Goal: Task Accomplishment & Management: Manage account settings

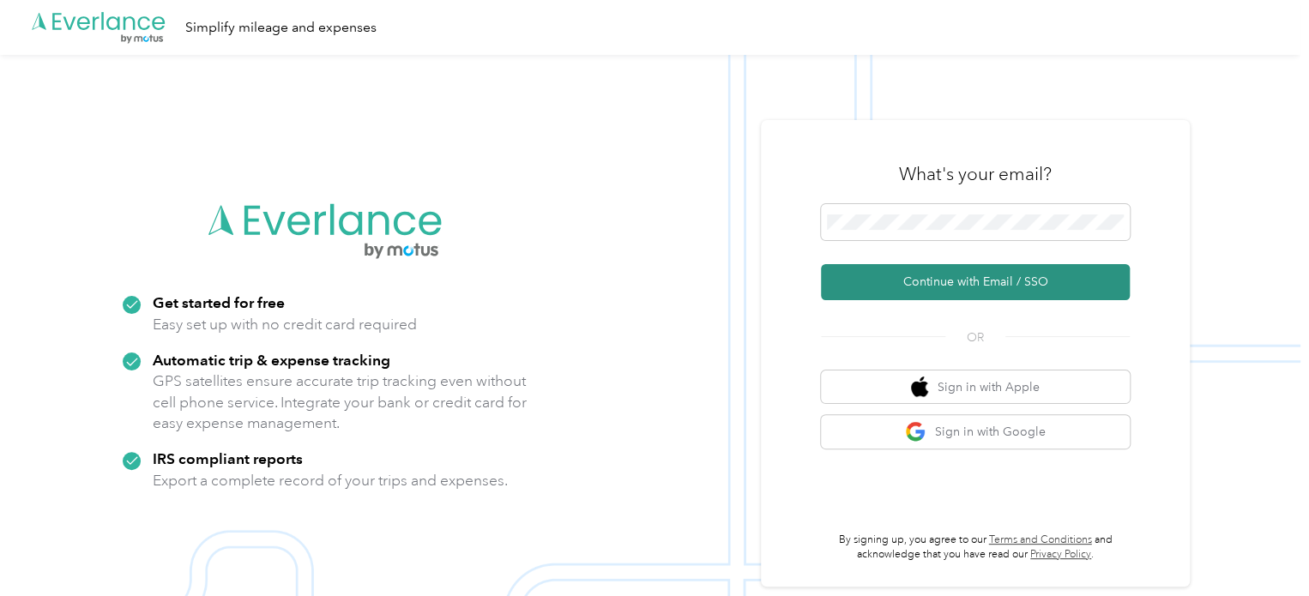
click at [944, 280] on button "Continue with Email / SSO" at bounding box center [975, 282] width 309 height 36
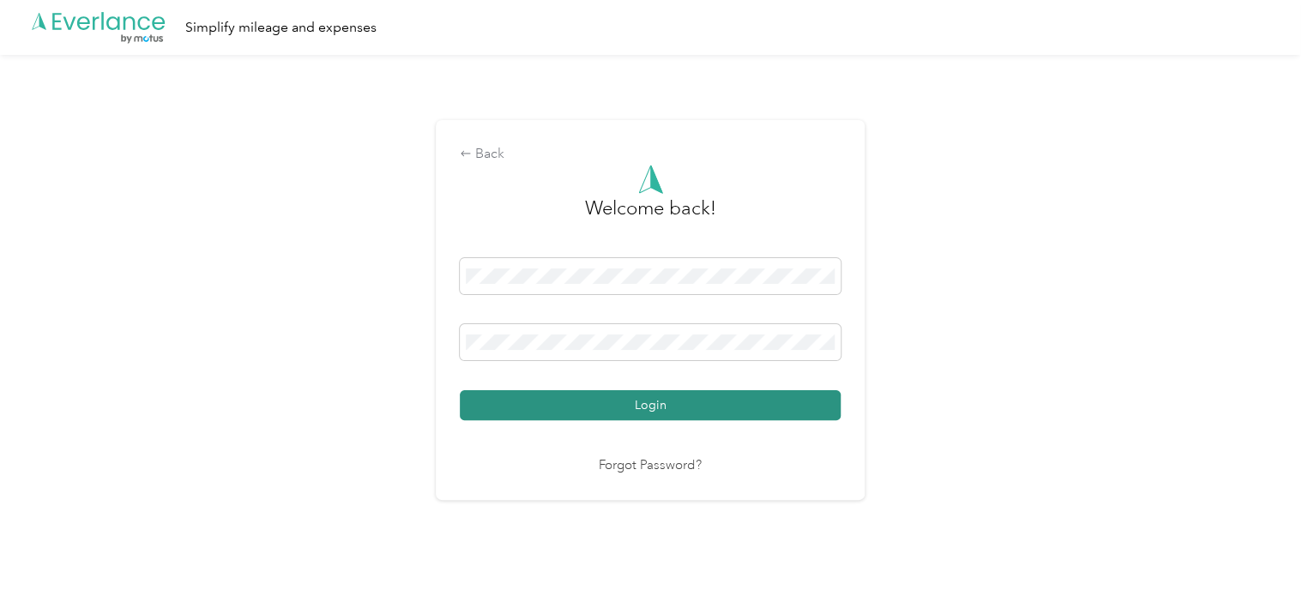
click at [633, 401] on button "Login" at bounding box center [650, 405] width 381 height 30
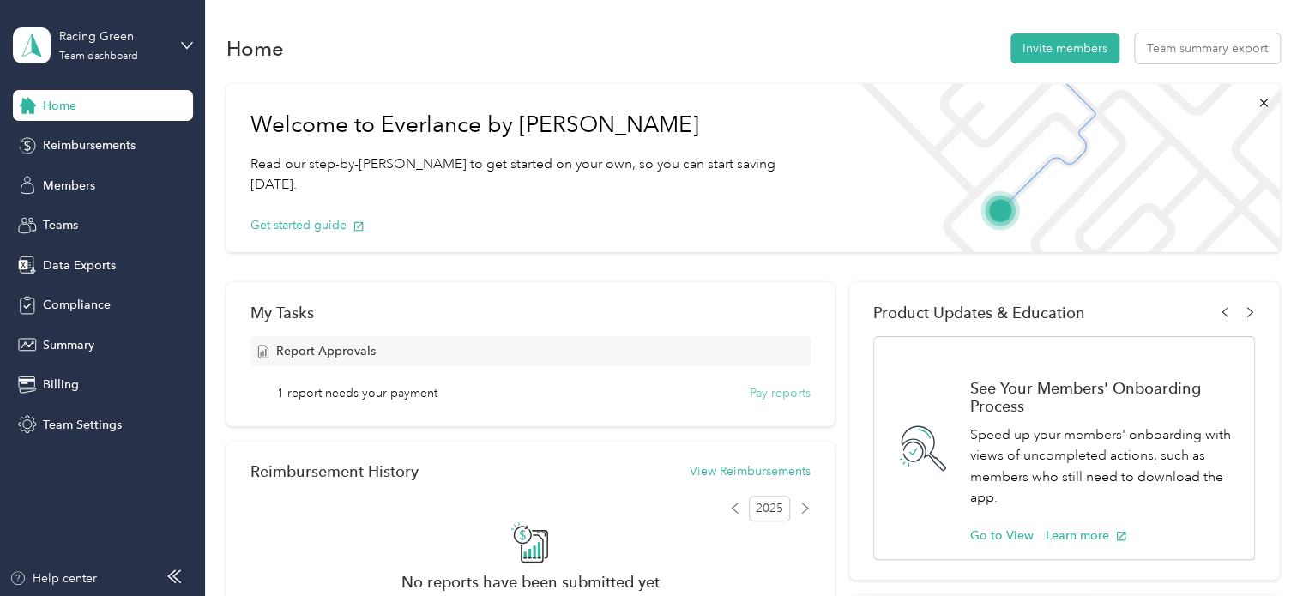
click at [763, 389] on button "Pay reports" at bounding box center [780, 393] width 61 height 18
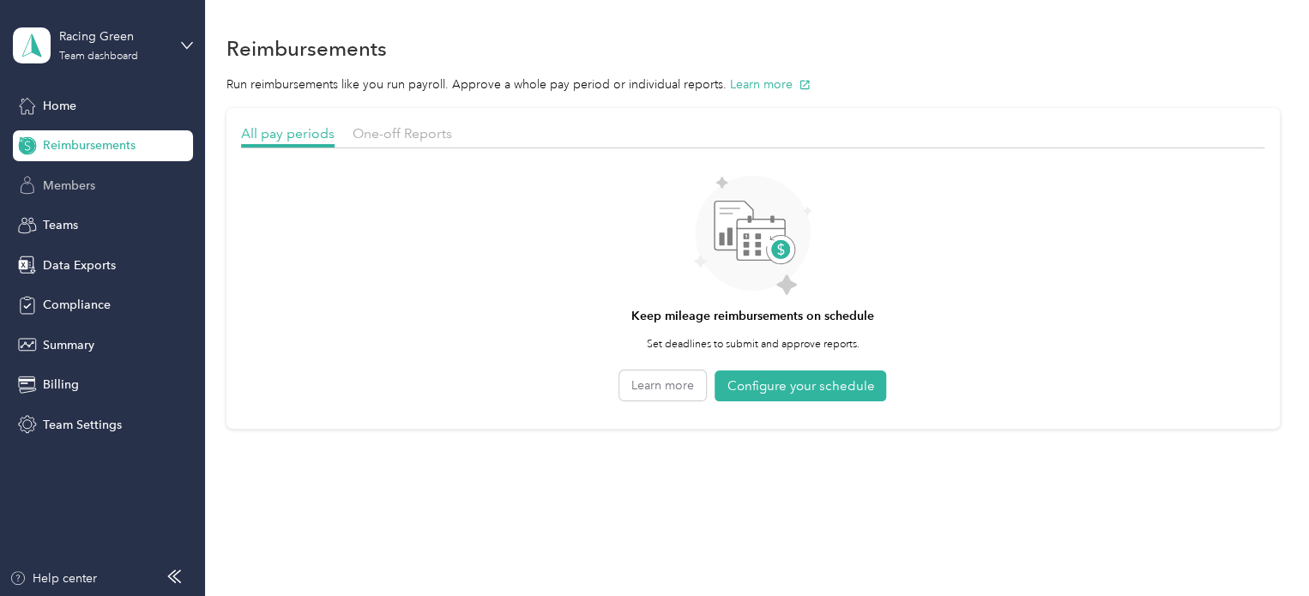
click at [61, 177] on span "Members" at bounding box center [69, 186] width 52 height 18
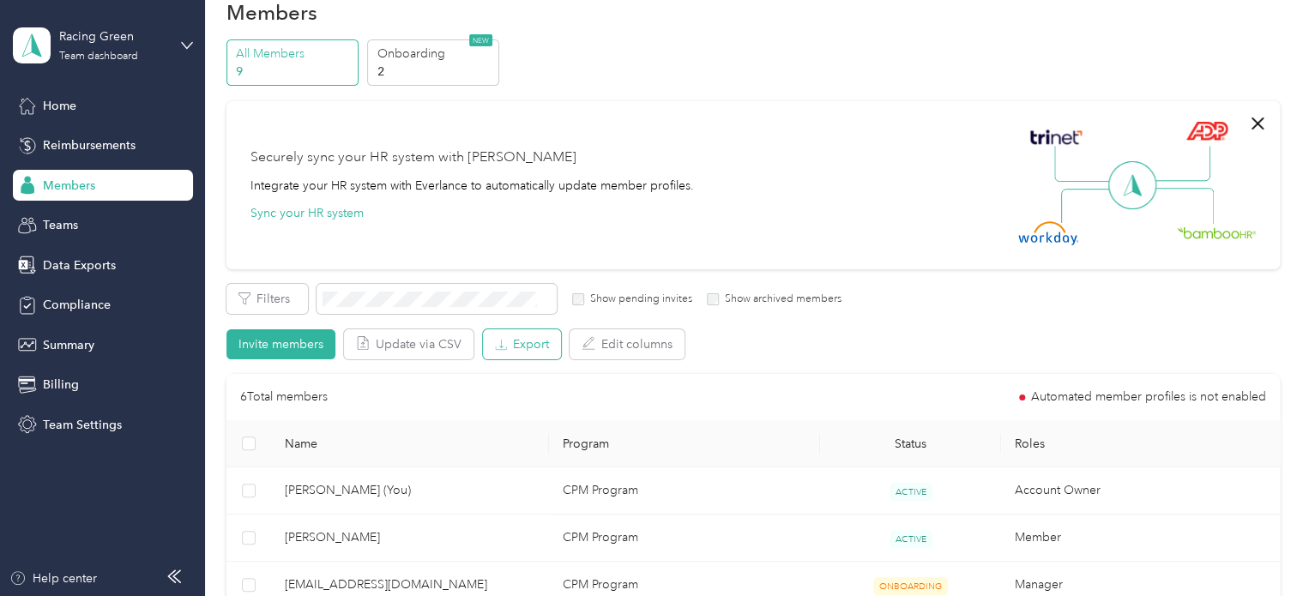
scroll to position [257, 0]
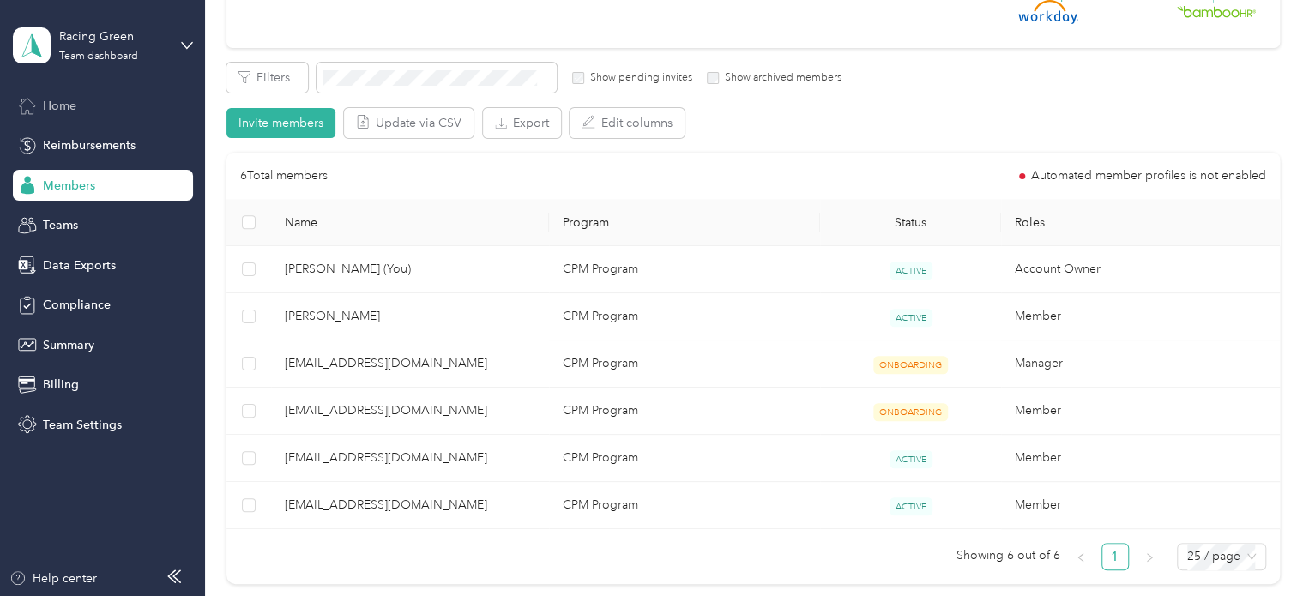
click at [61, 110] on span "Home" at bounding box center [59, 106] width 33 height 18
